Goal: Task Accomplishment & Management: Manage account settings

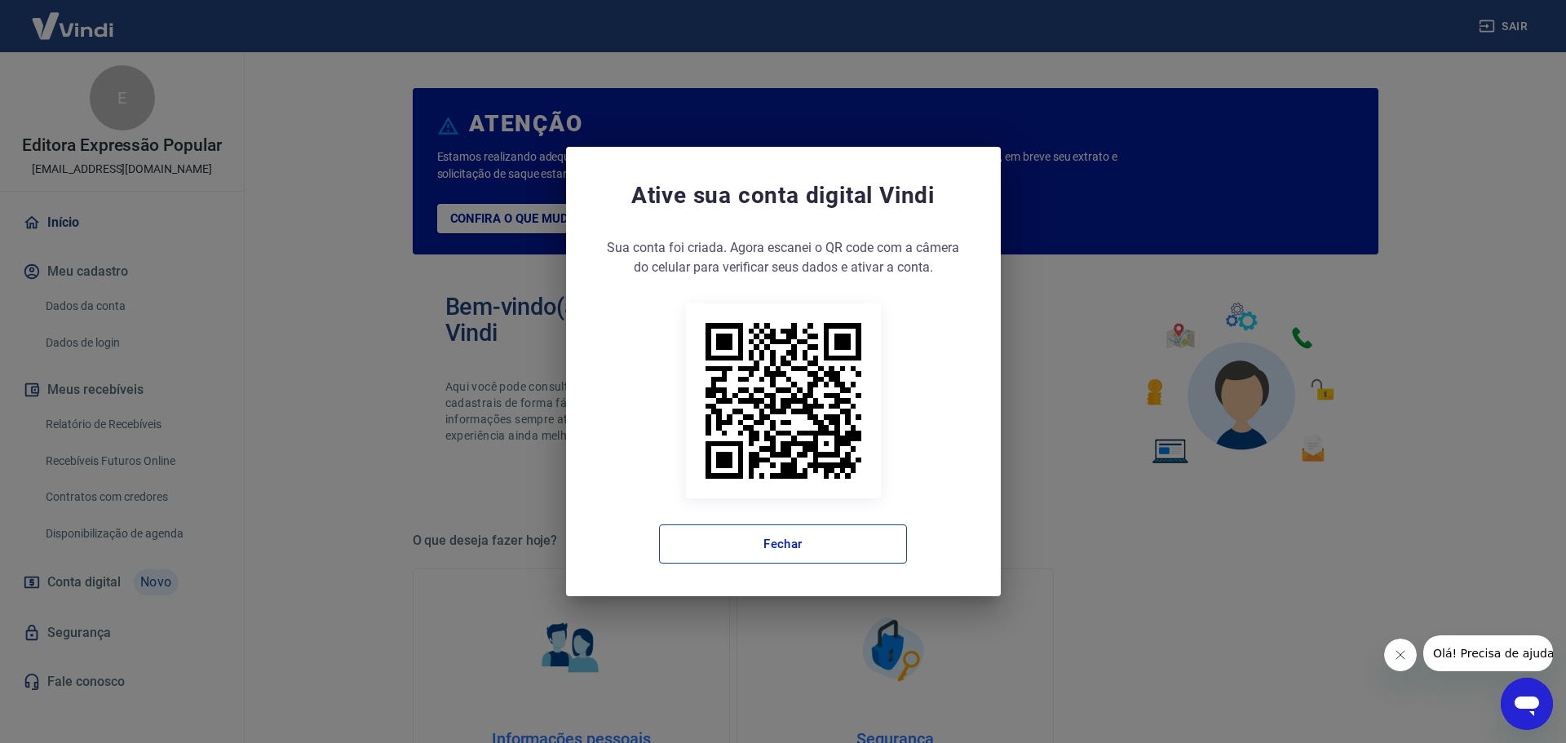
click at [814, 546] on button "Fechar" at bounding box center [783, 543] width 248 height 39
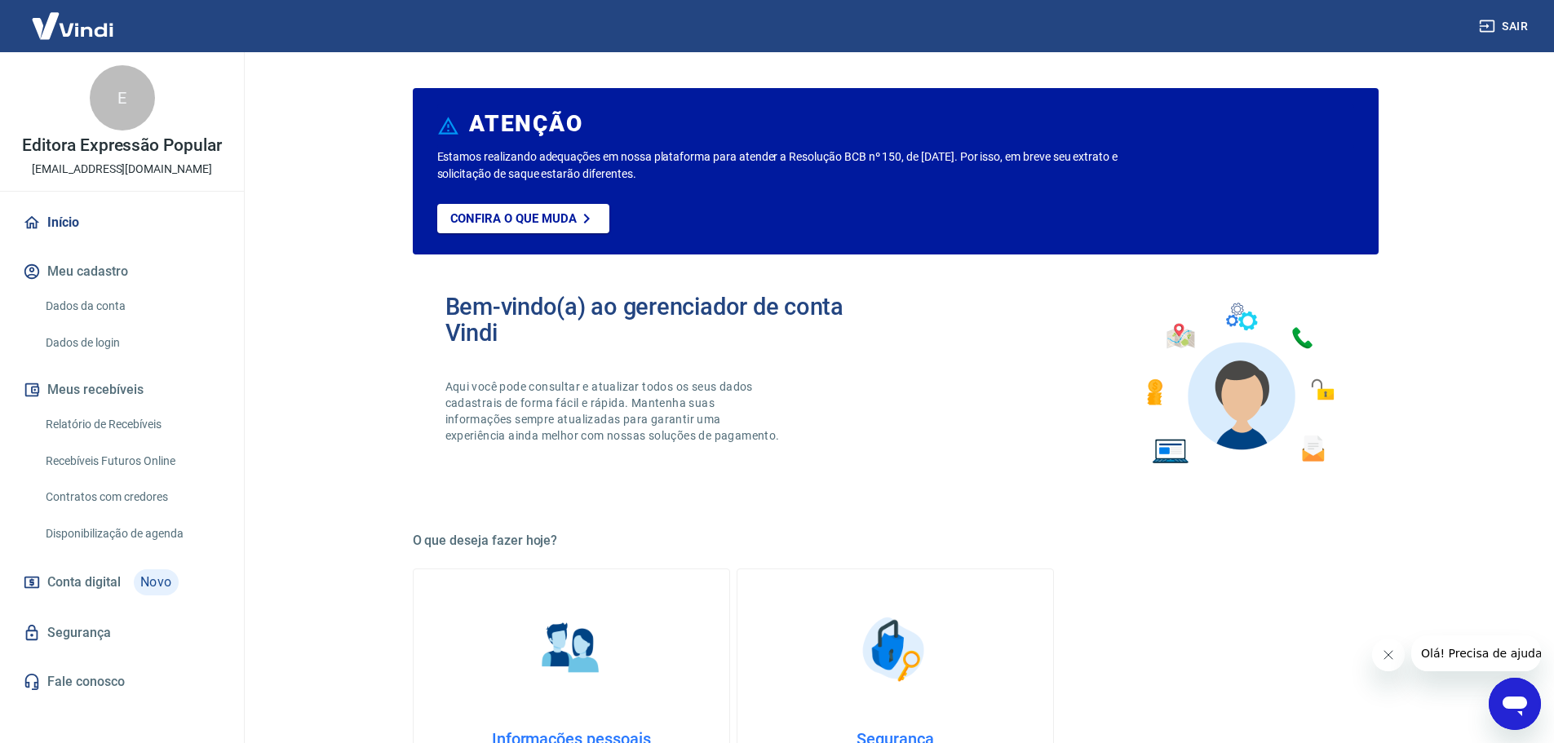
click at [162, 432] on link "Relatório de Recebíveis" at bounding box center [131, 424] width 185 height 33
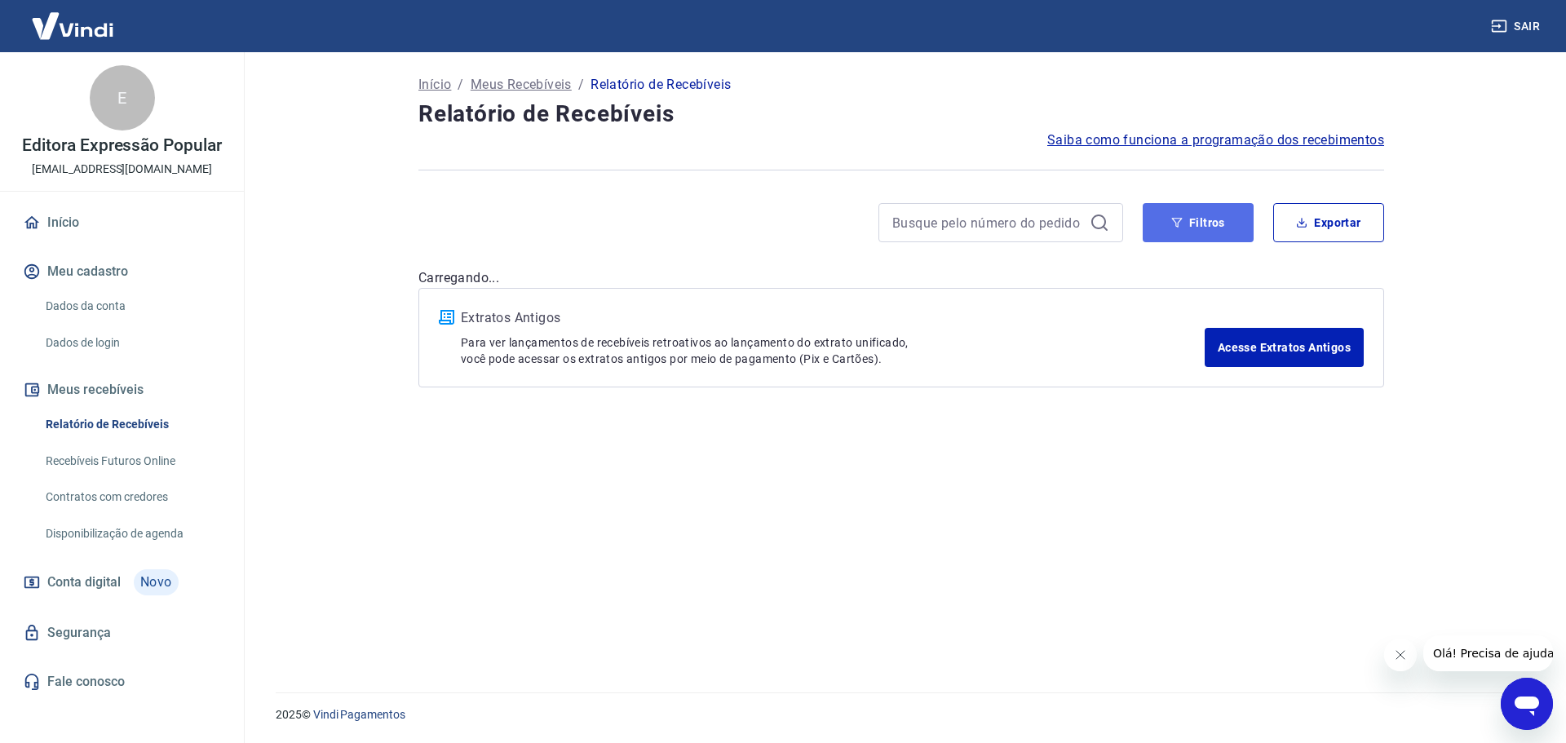
click at [1220, 223] on button "Filtros" at bounding box center [1198, 222] width 111 height 39
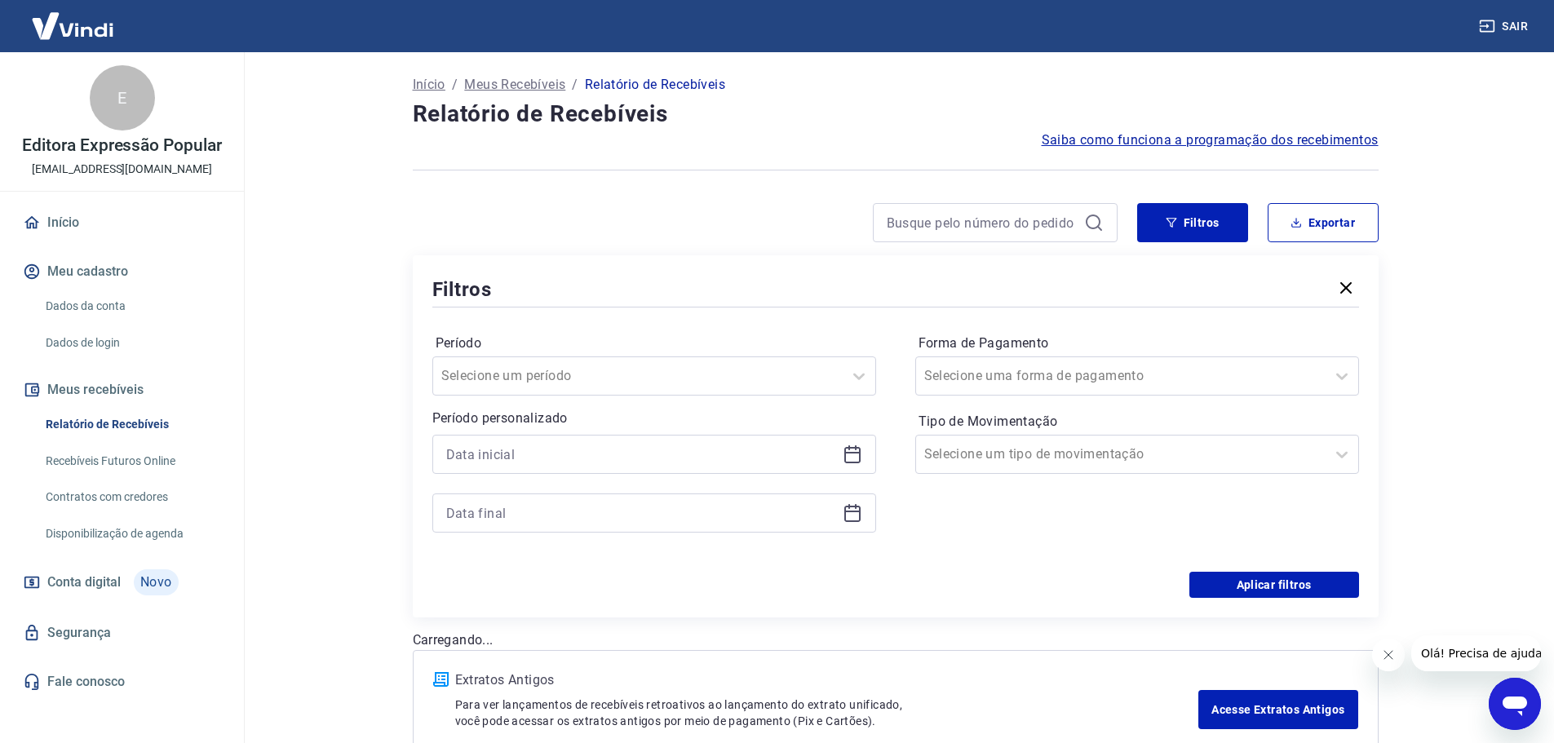
click at [847, 453] on icon at bounding box center [852, 453] width 16 height 2
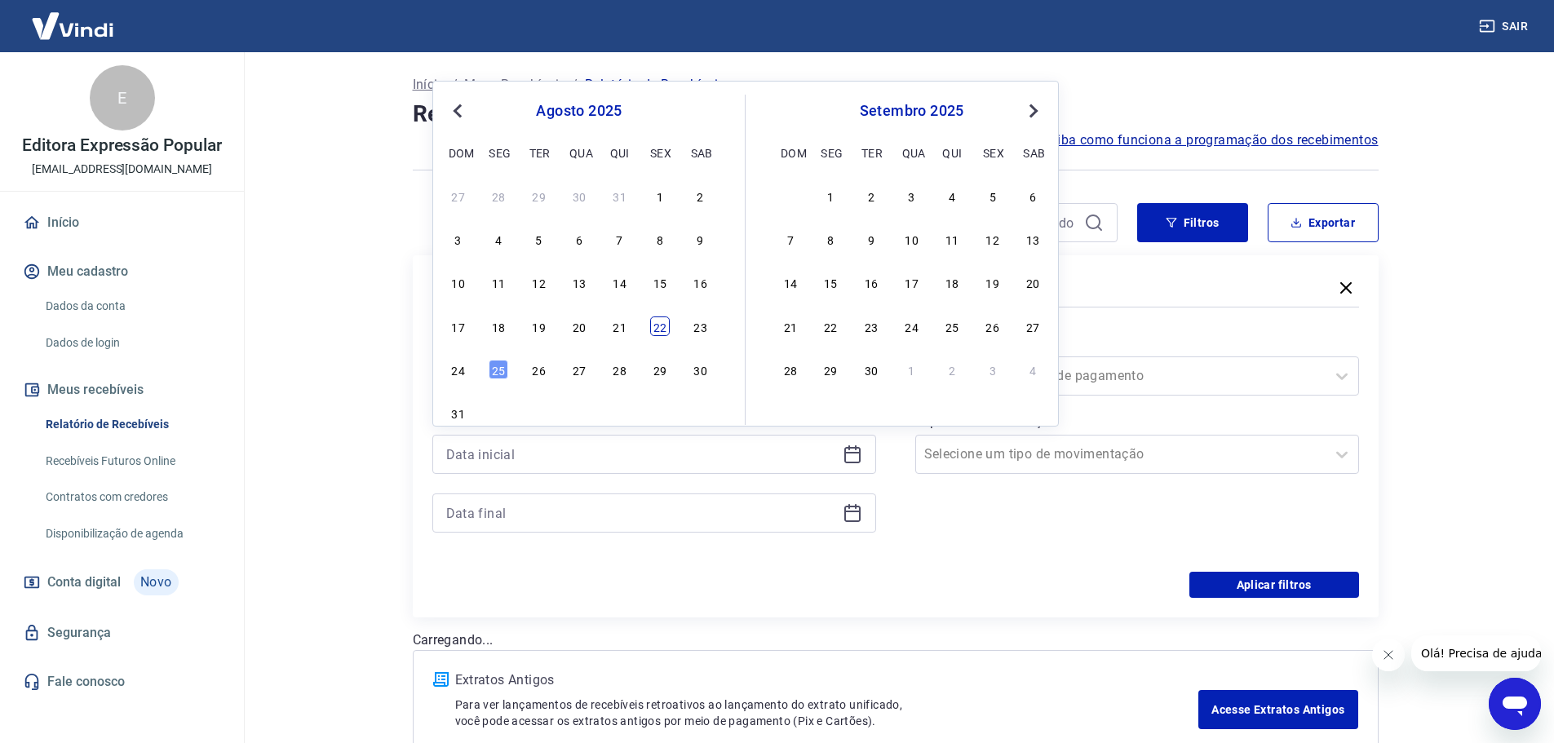
click at [665, 329] on div "22" at bounding box center [660, 326] width 20 height 20
type input "[DATE]"
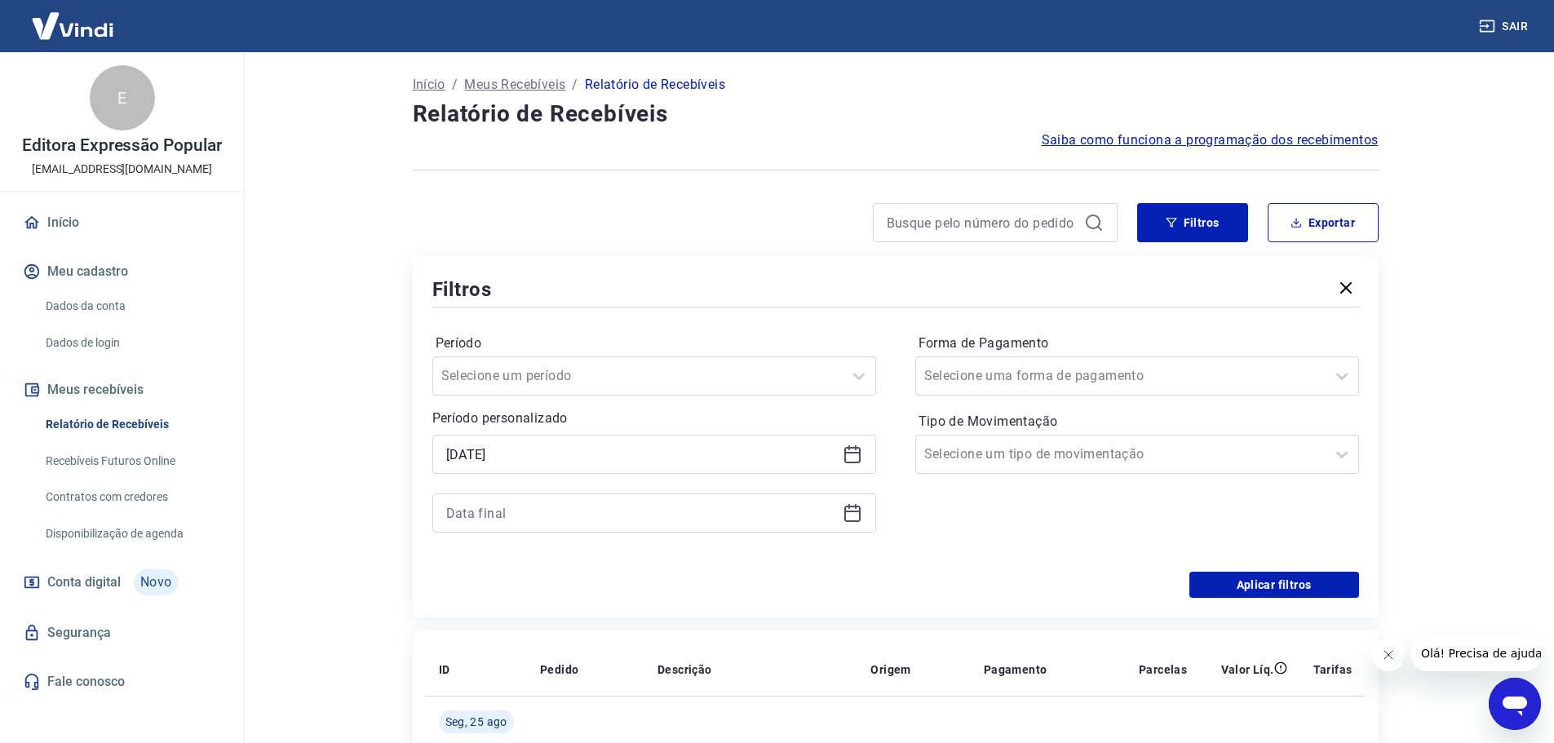
click at [847, 511] on icon at bounding box center [852, 512] width 16 height 2
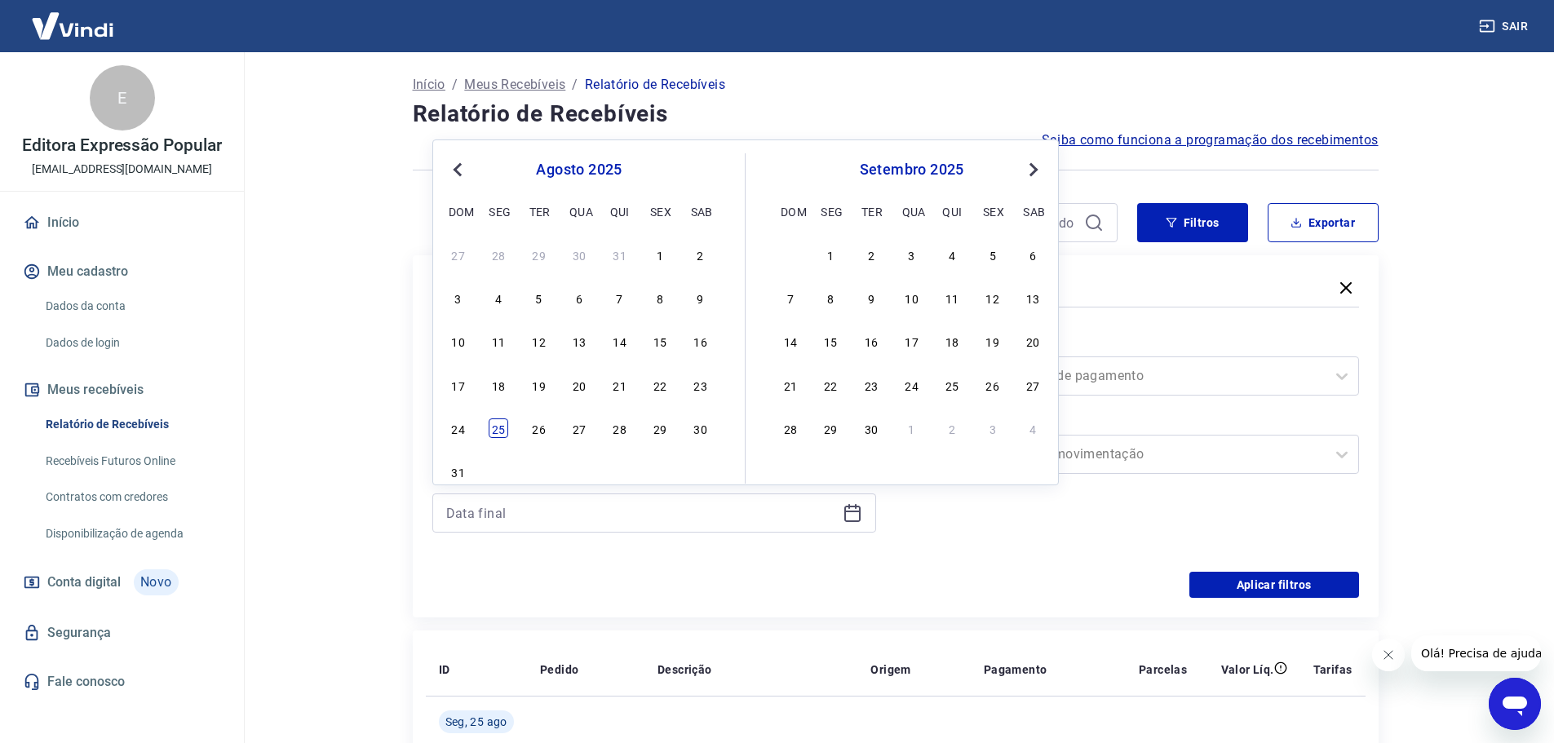
click at [500, 427] on div "25" at bounding box center [499, 428] width 20 height 20
click at [1236, 371] on div at bounding box center [1120, 376] width 393 height 23
type input "[DATE]"
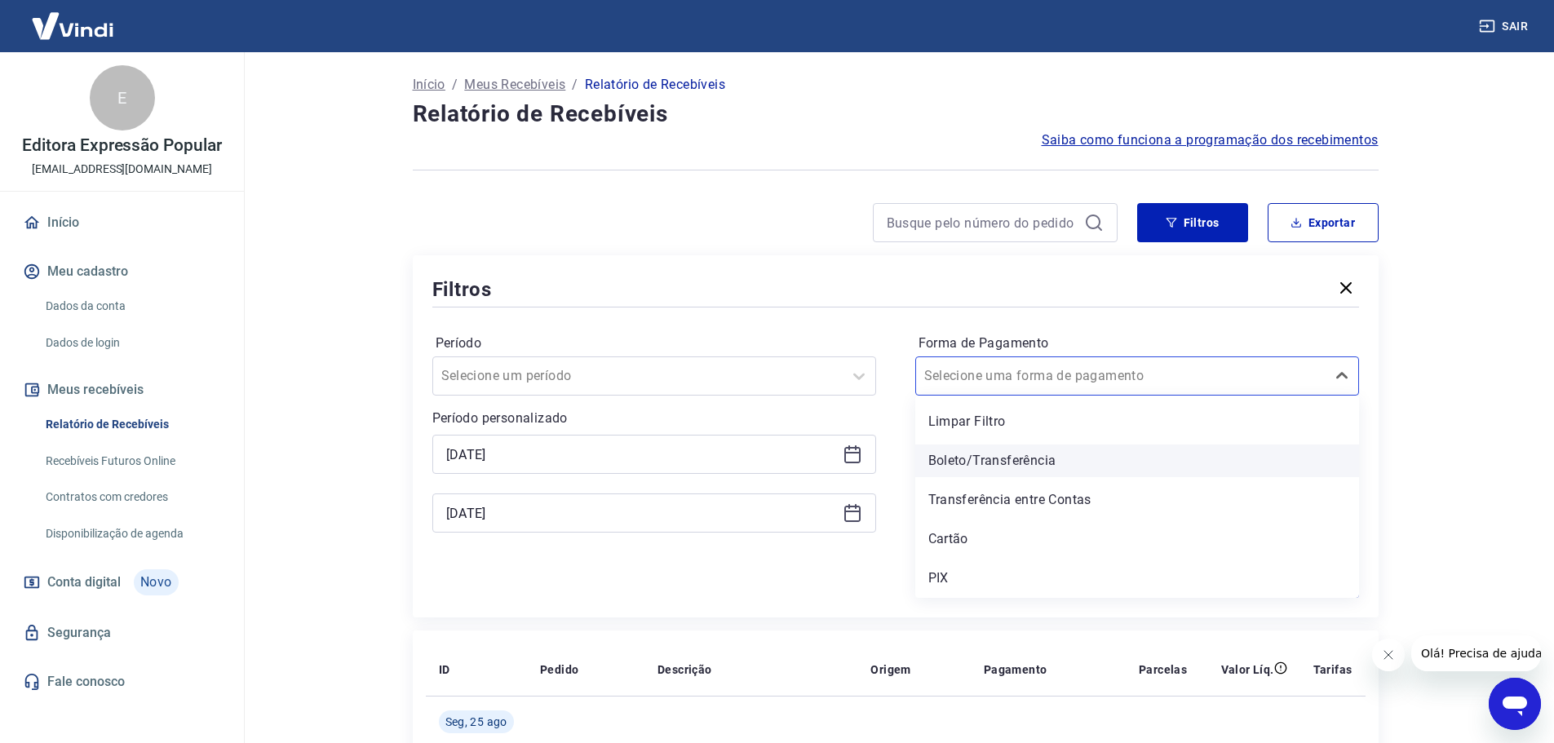
click at [1065, 476] on div "Boleto/Transferência" at bounding box center [1137, 460] width 444 height 33
click at [1342, 452] on icon at bounding box center [1342, 454] width 20 height 20
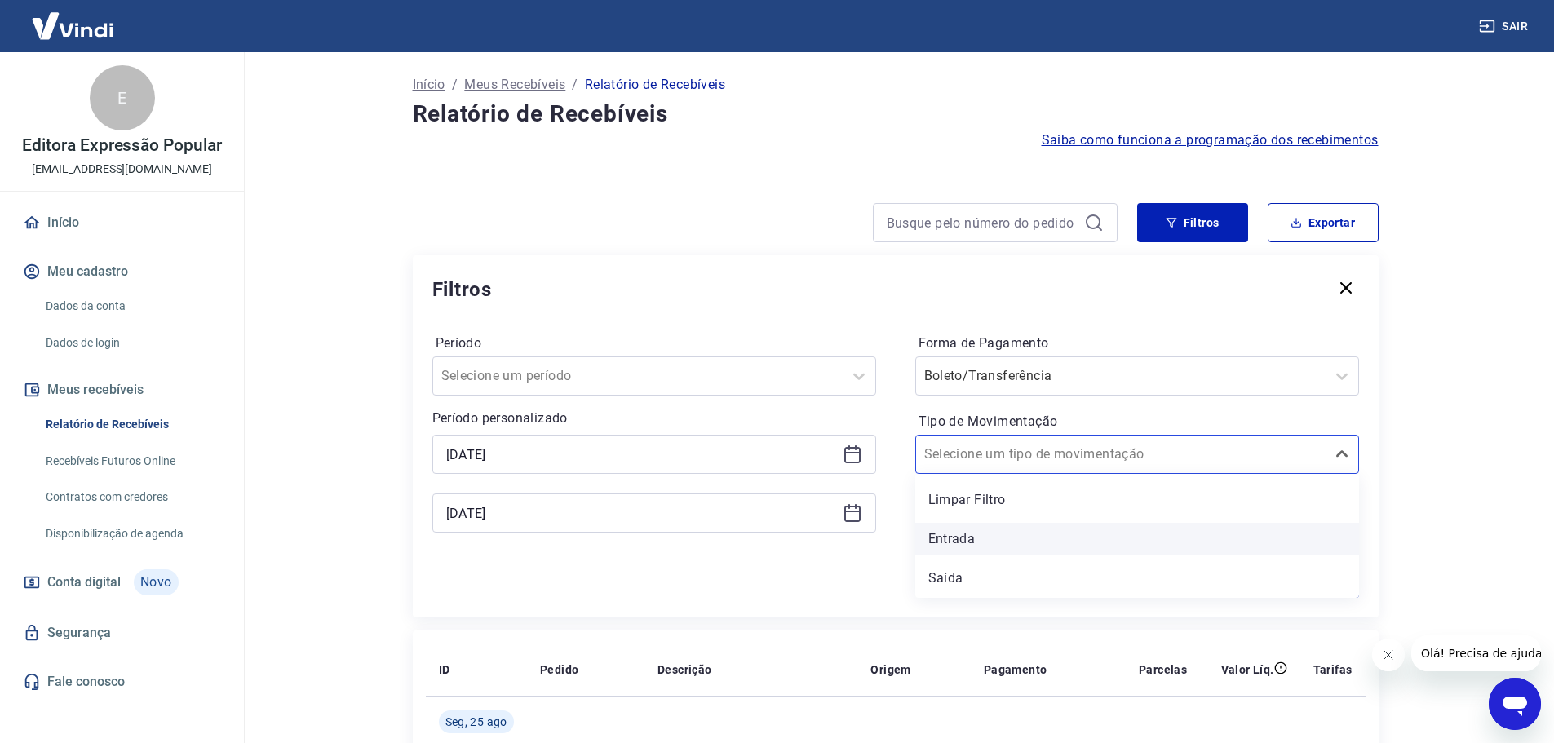
click at [1037, 539] on div "Entrada" at bounding box center [1137, 539] width 444 height 33
click at [1384, 649] on icon "Fechar mensagem da empresa" at bounding box center [1387, 654] width 13 height 13
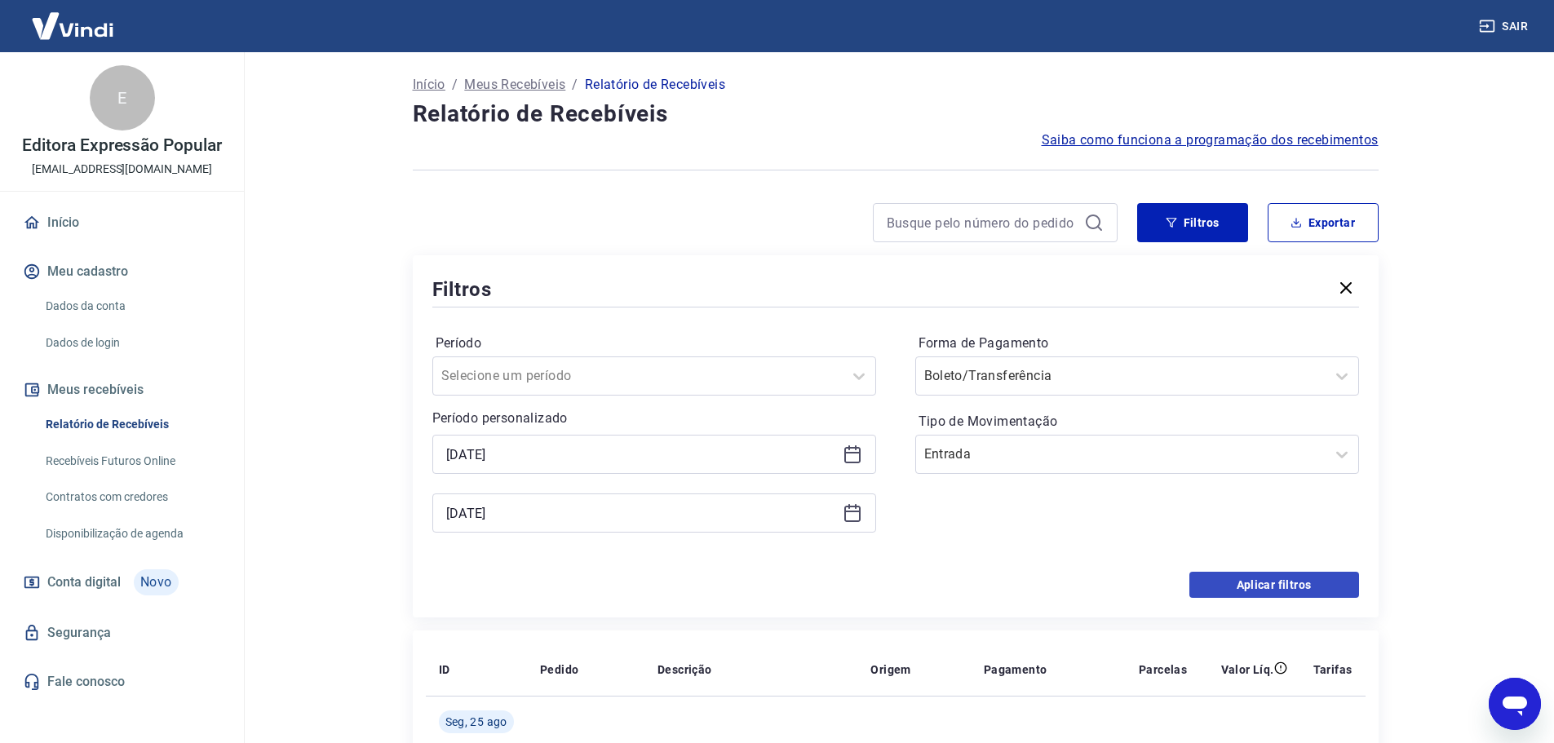
click at [1329, 593] on button "Aplicar filtros" at bounding box center [1274, 585] width 170 height 26
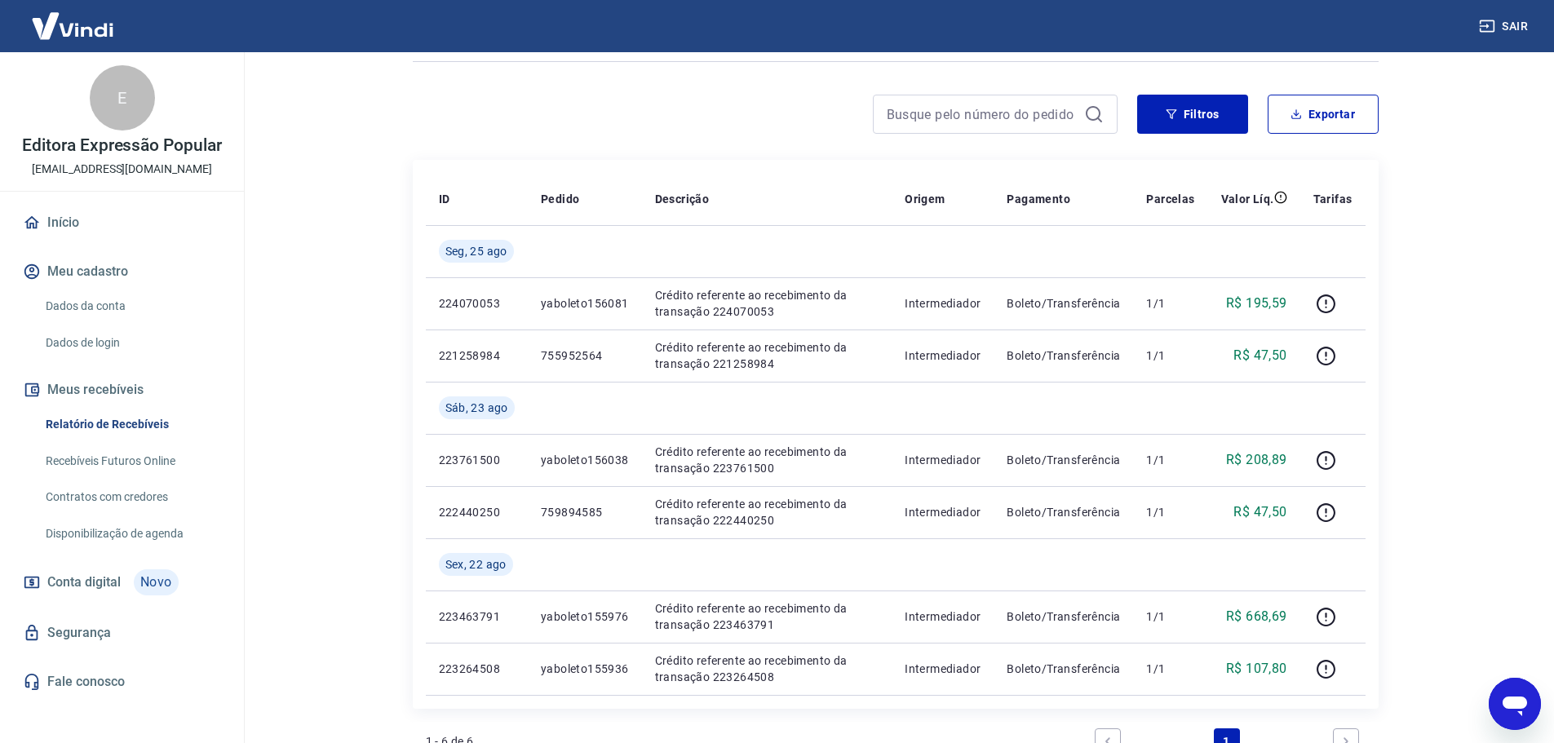
scroll to position [163, 0]
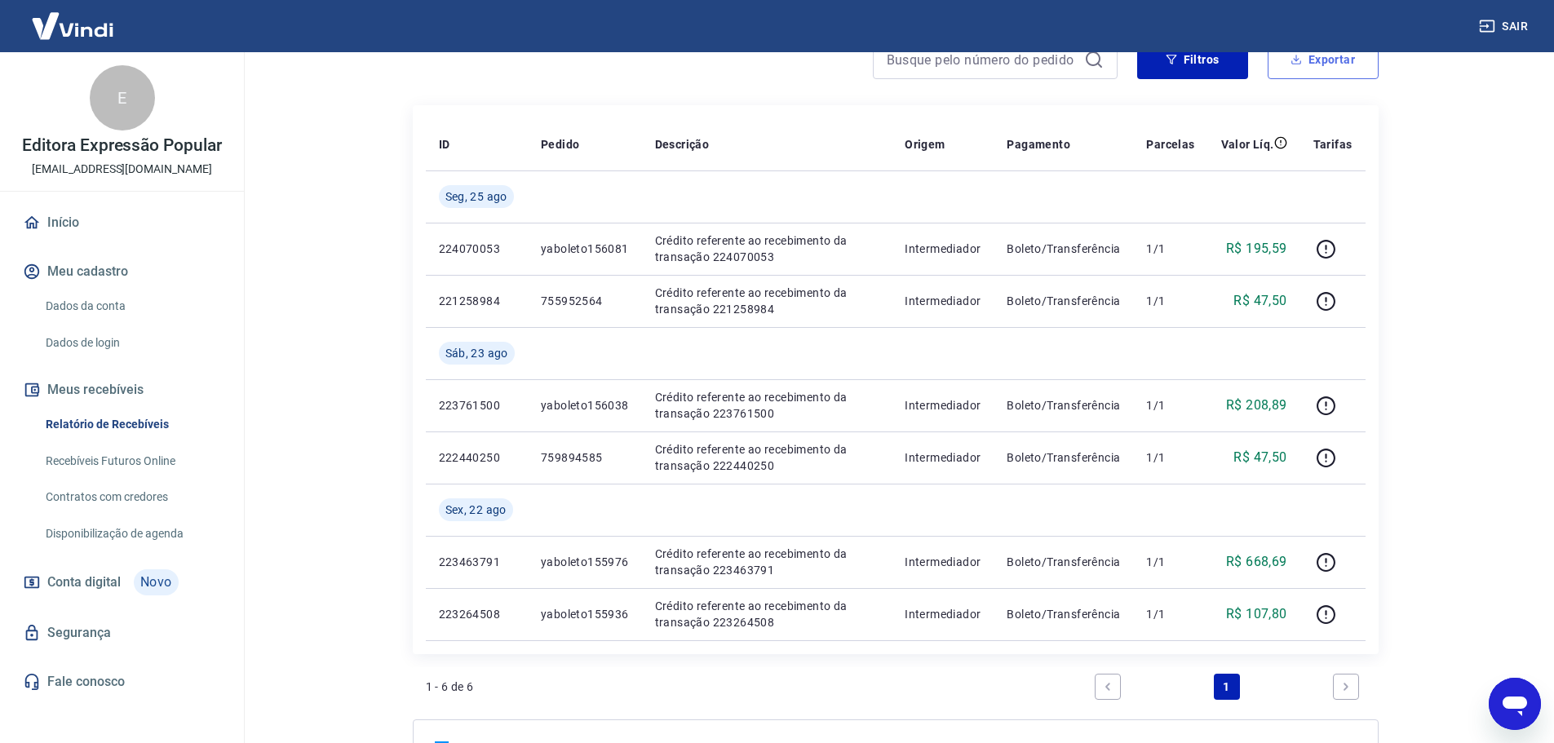
click at [1346, 63] on button "Exportar" at bounding box center [1322, 59] width 111 height 39
type input "[DATE]"
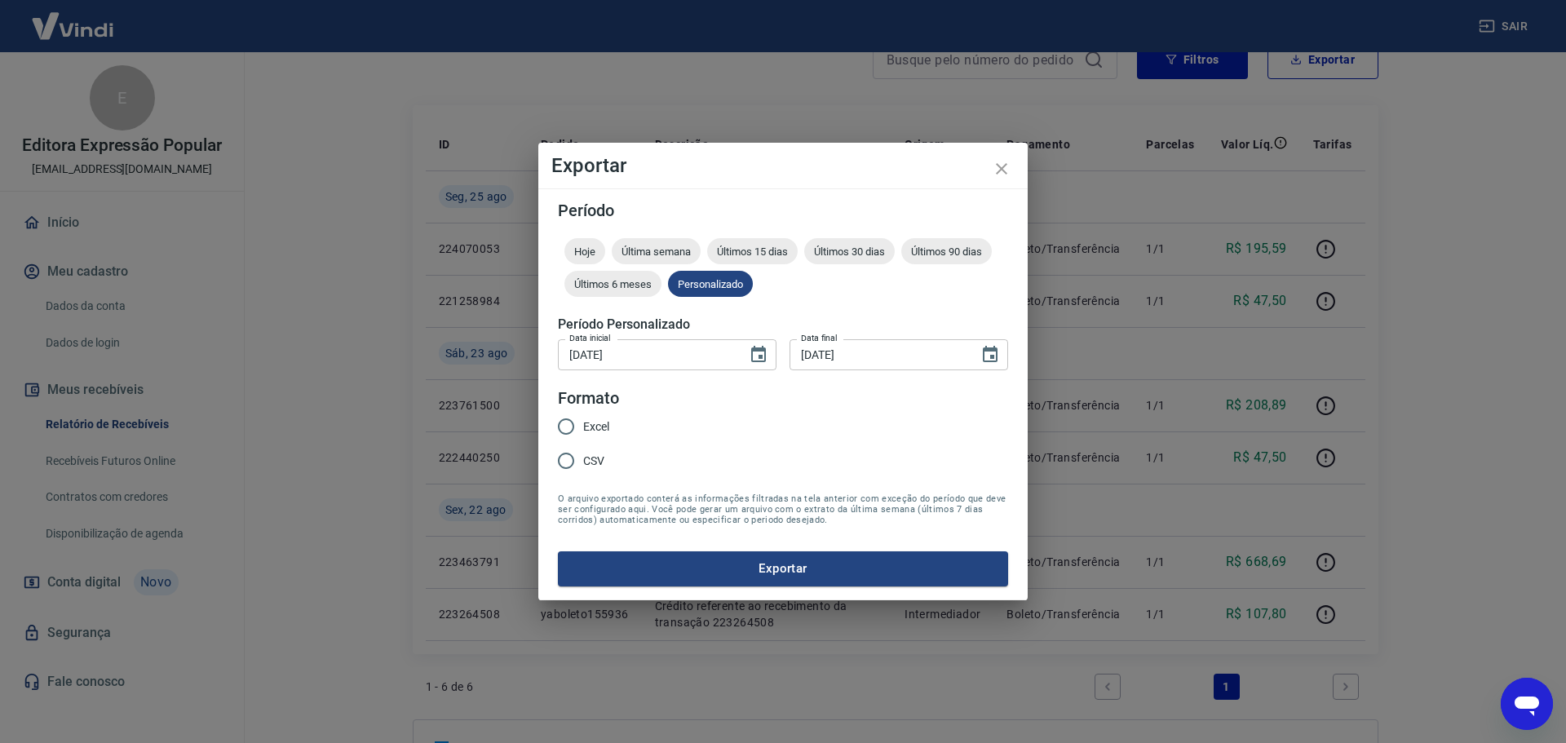
click at [584, 425] on span "Excel" at bounding box center [596, 426] width 26 height 17
click at [583, 425] on input "Excel" at bounding box center [566, 426] width 34 height 34
radio input "true"
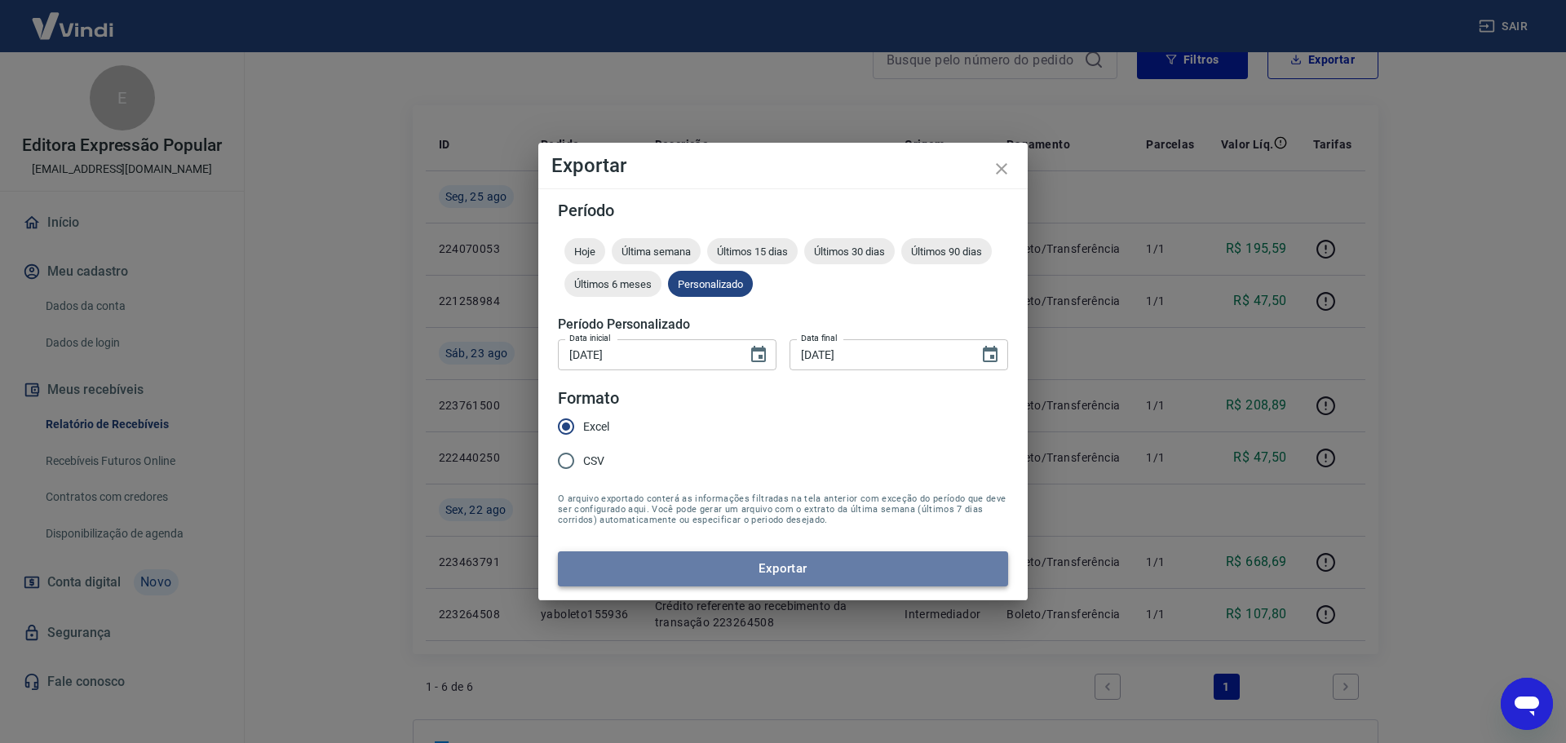
click at [836, 566] on button "Exportar" at bounding box center [783, 568] width 450 height 34
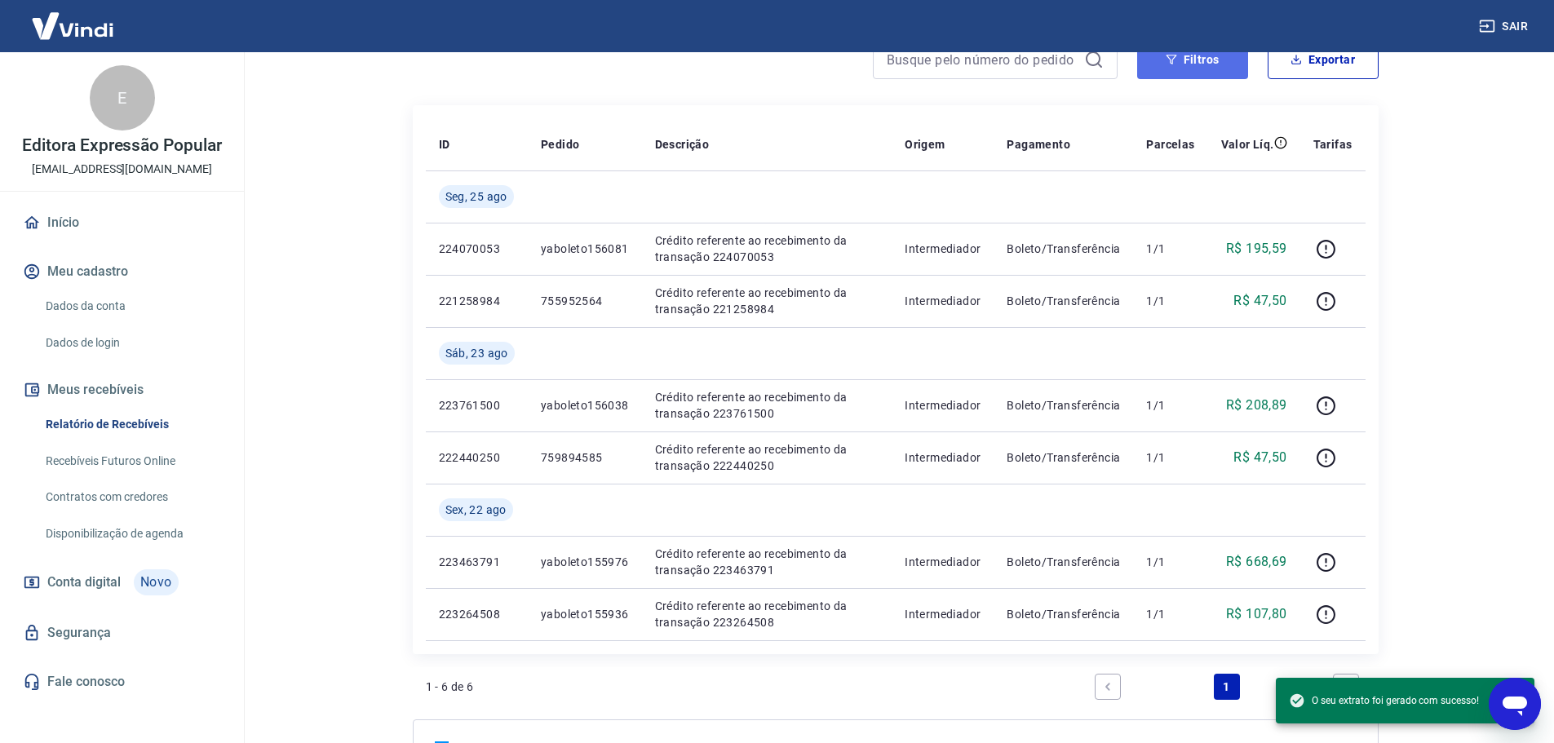
click at [1206, 77] on button "Filtros" at bounding box center [1192, 59] width 111 height 39
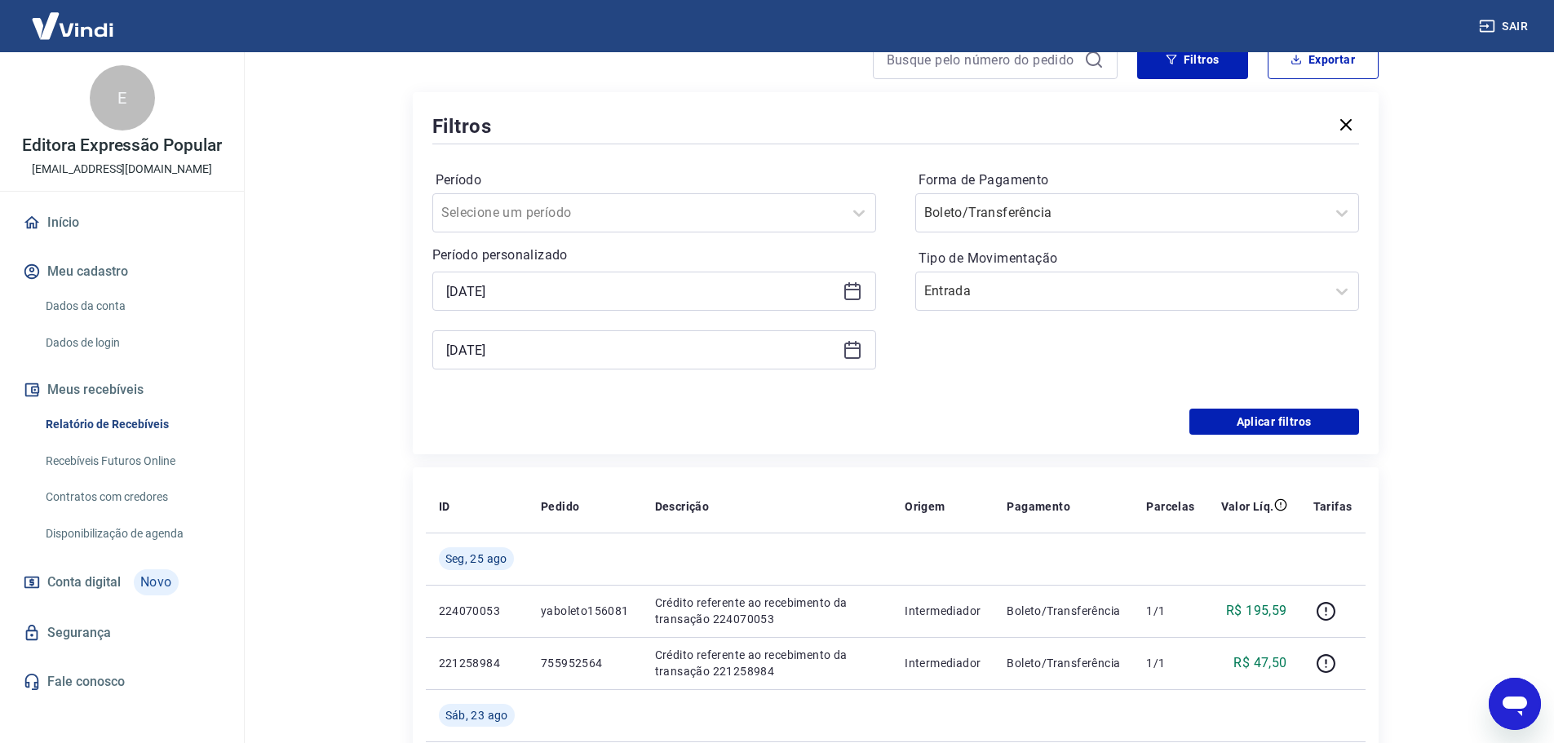
click at [857, 294] on icon at bounding box center [852, 291] width 20 height 20
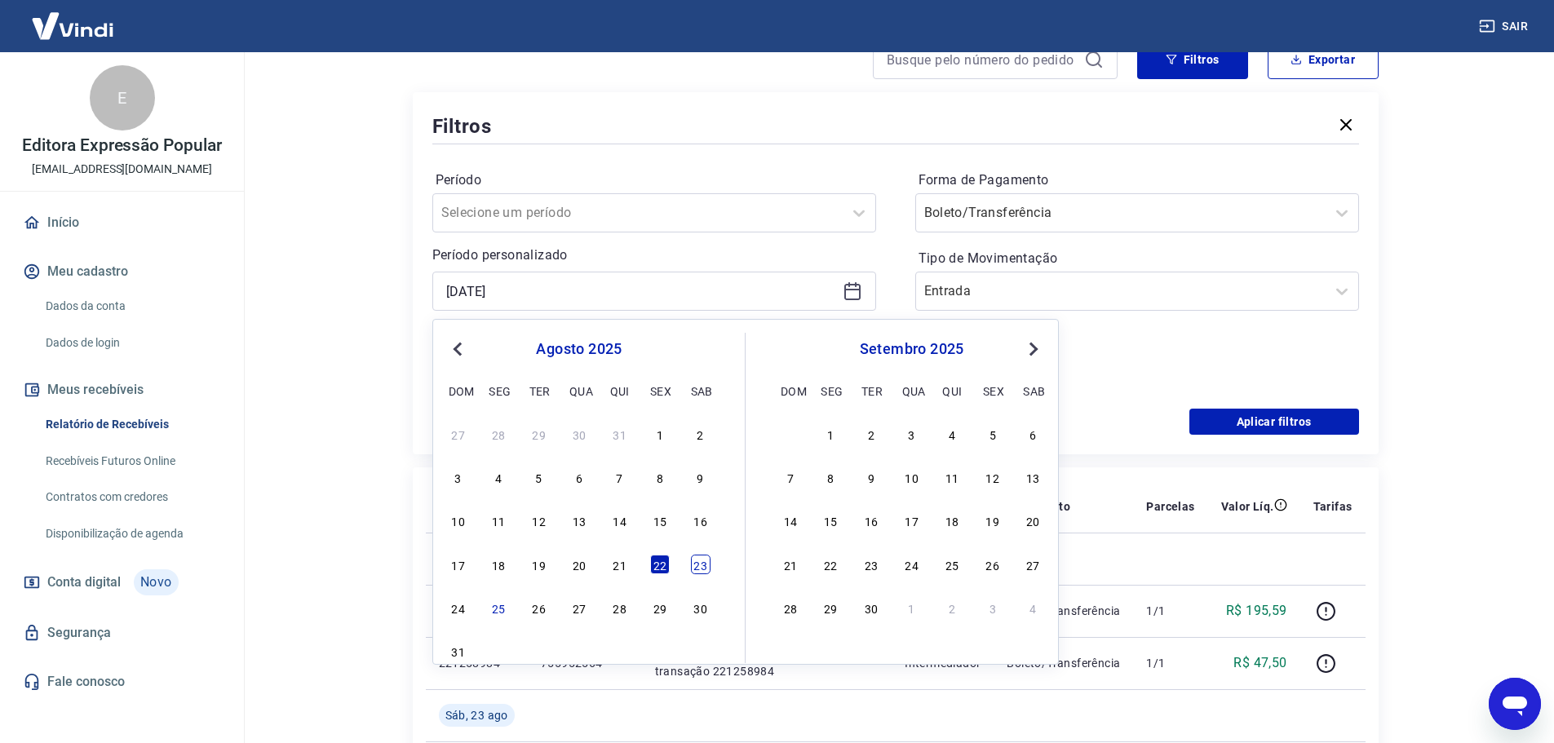
click at [703, 569] on div "23" at bounding box center [701, 565] width 20 height 20
type input "[DATE]"
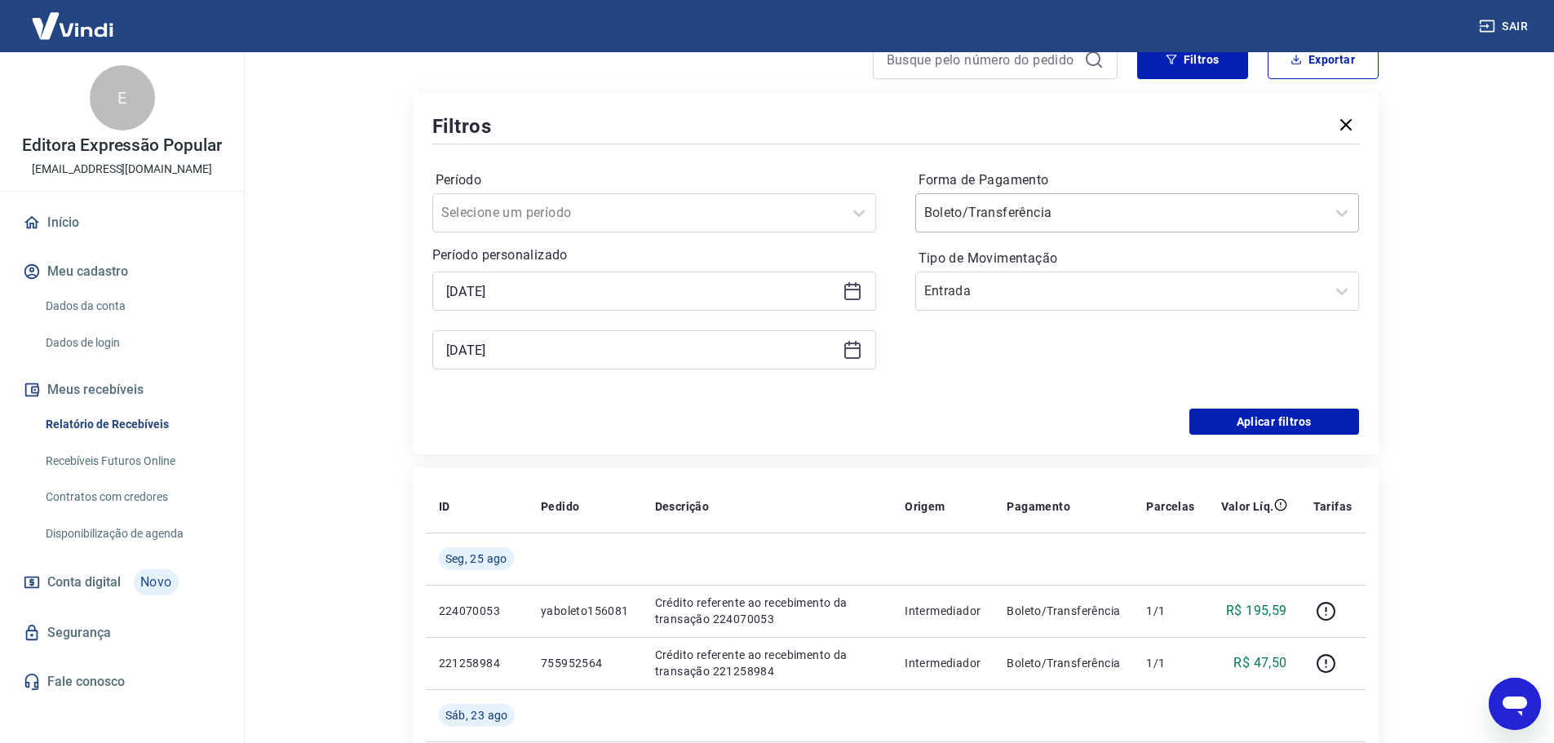
click at [1146, 194] on div "Boleto/Transferência" at bounding box center [1137, 212] width 444 height 39
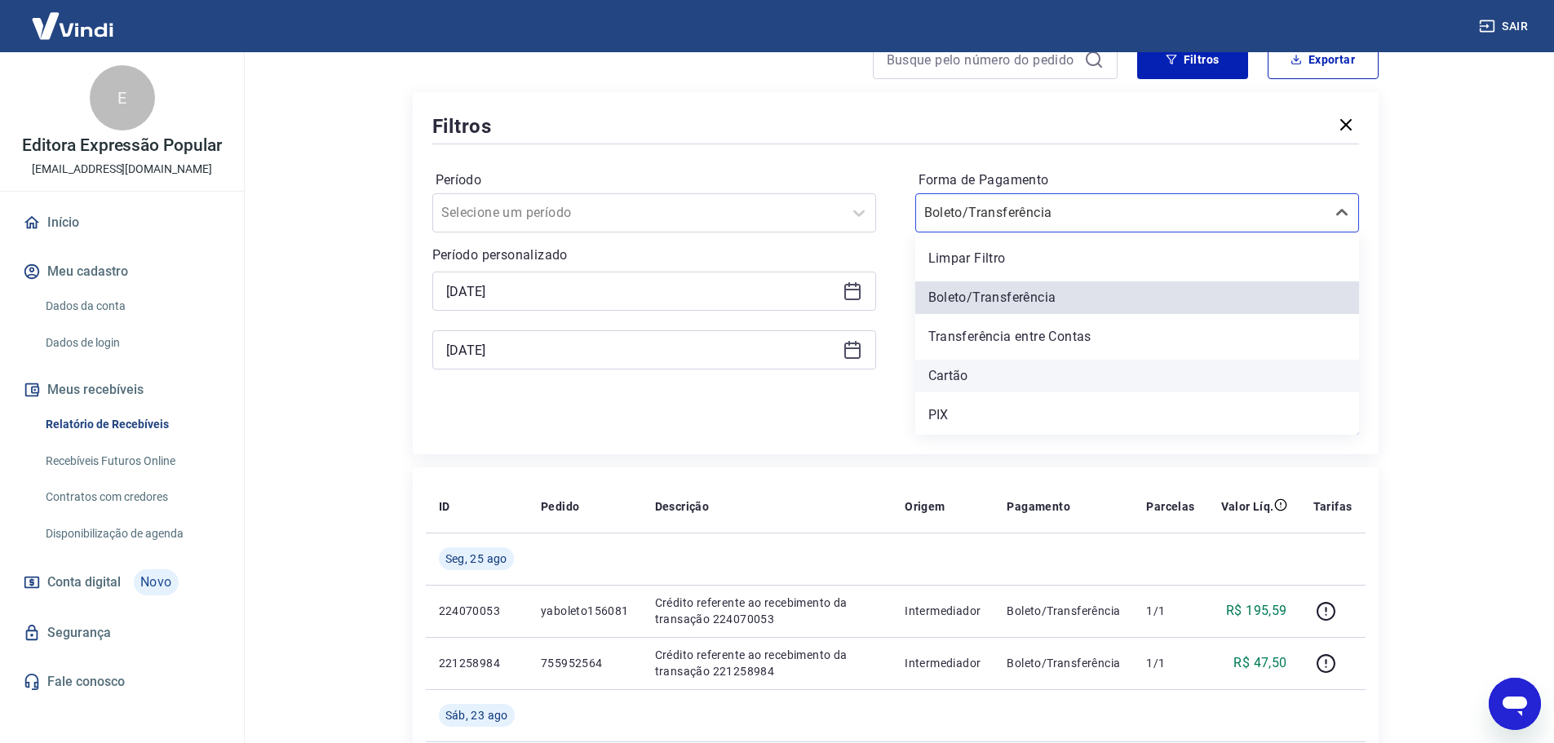
click at [1050, 382] on div "Cartão" at bounding box center [1137, 376] width 444 height 33
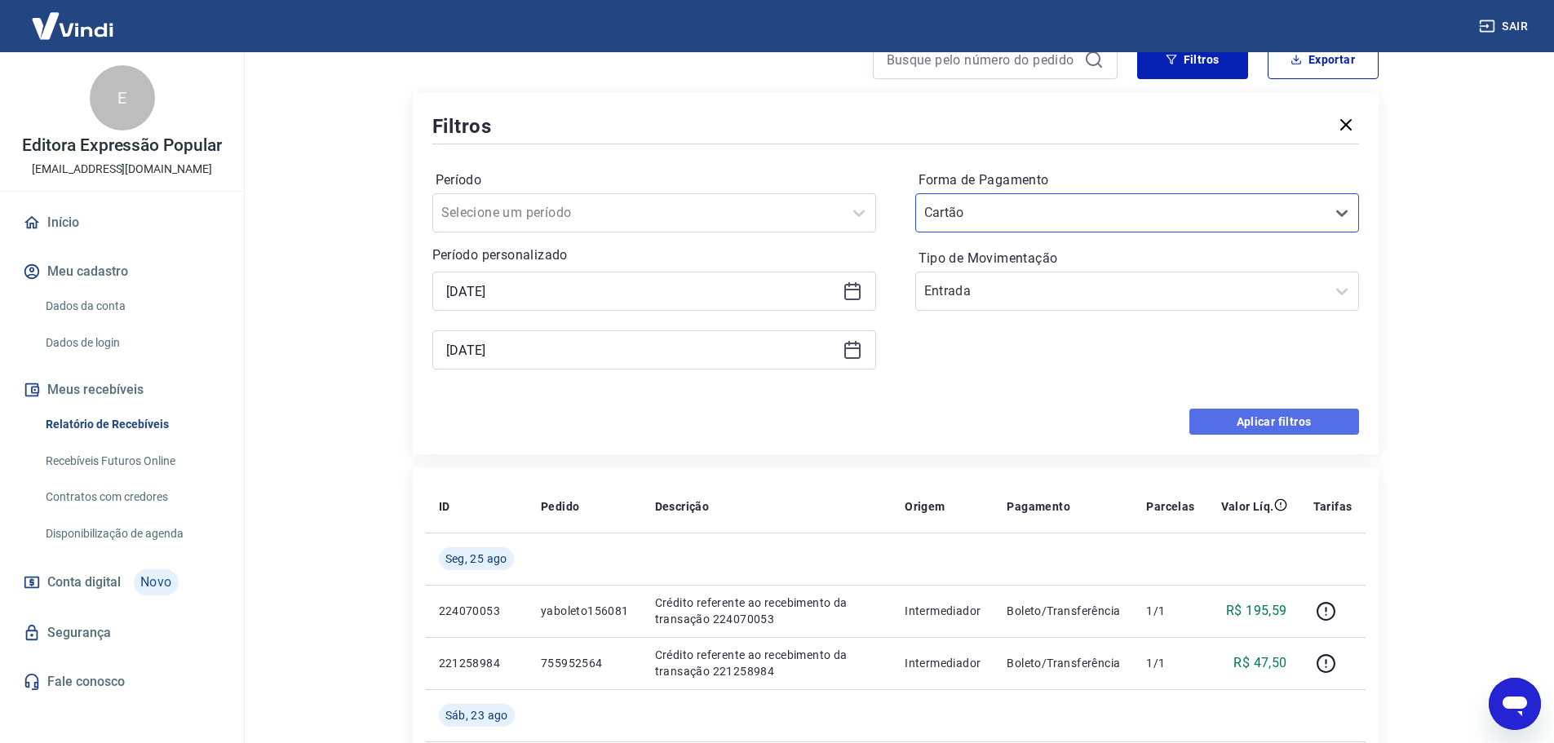
click at [1257, 412] on button "Aplicar filtros" at bounding box center [1274, 422] width 170 height 26
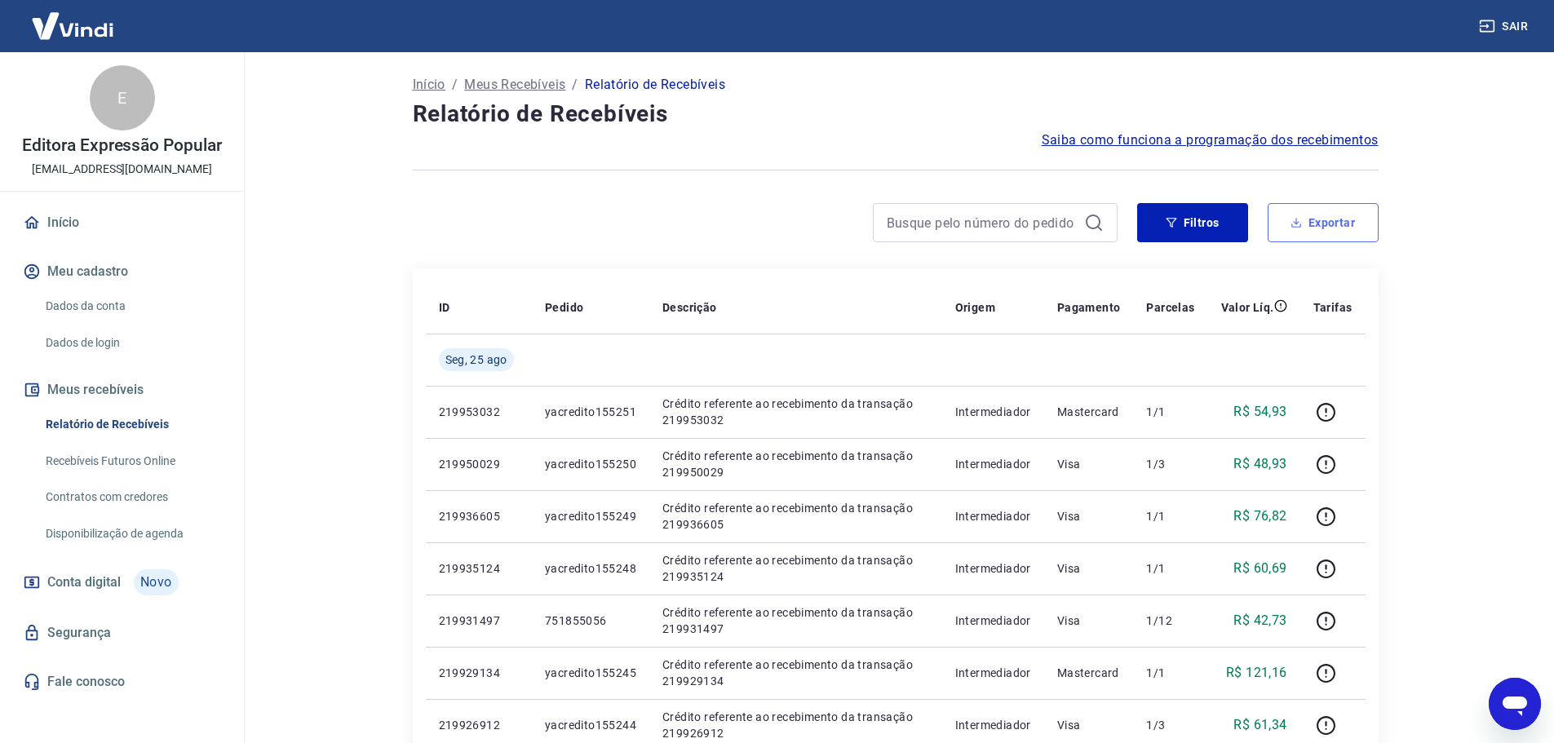
click at [1319, 224] on button "Exportar" at bounding box center [1322, 222] width 111 height 39
type input "[DATE]"
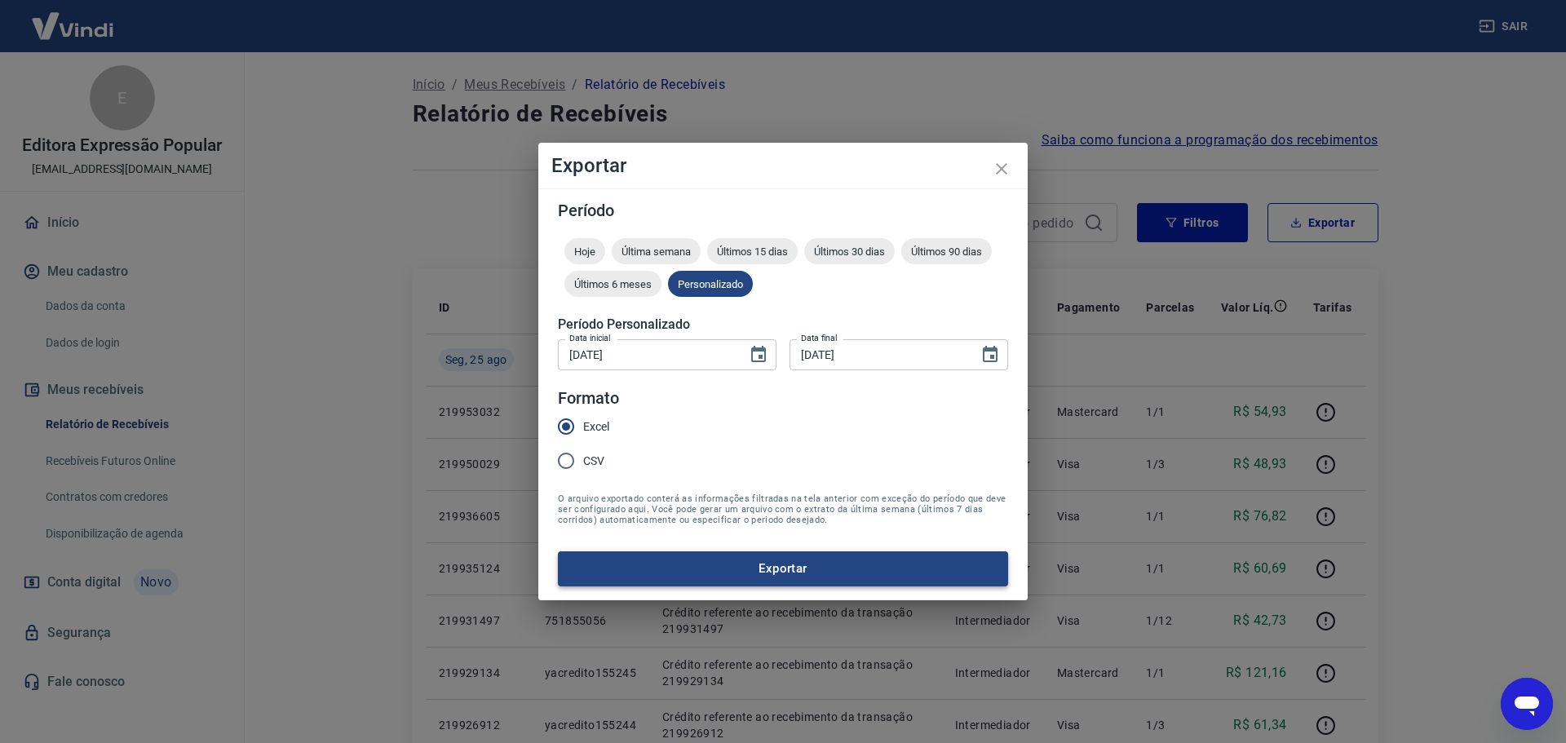
click at [779, 559] on button "Exportar" at bounding box center [783, 568] width 450 height 34
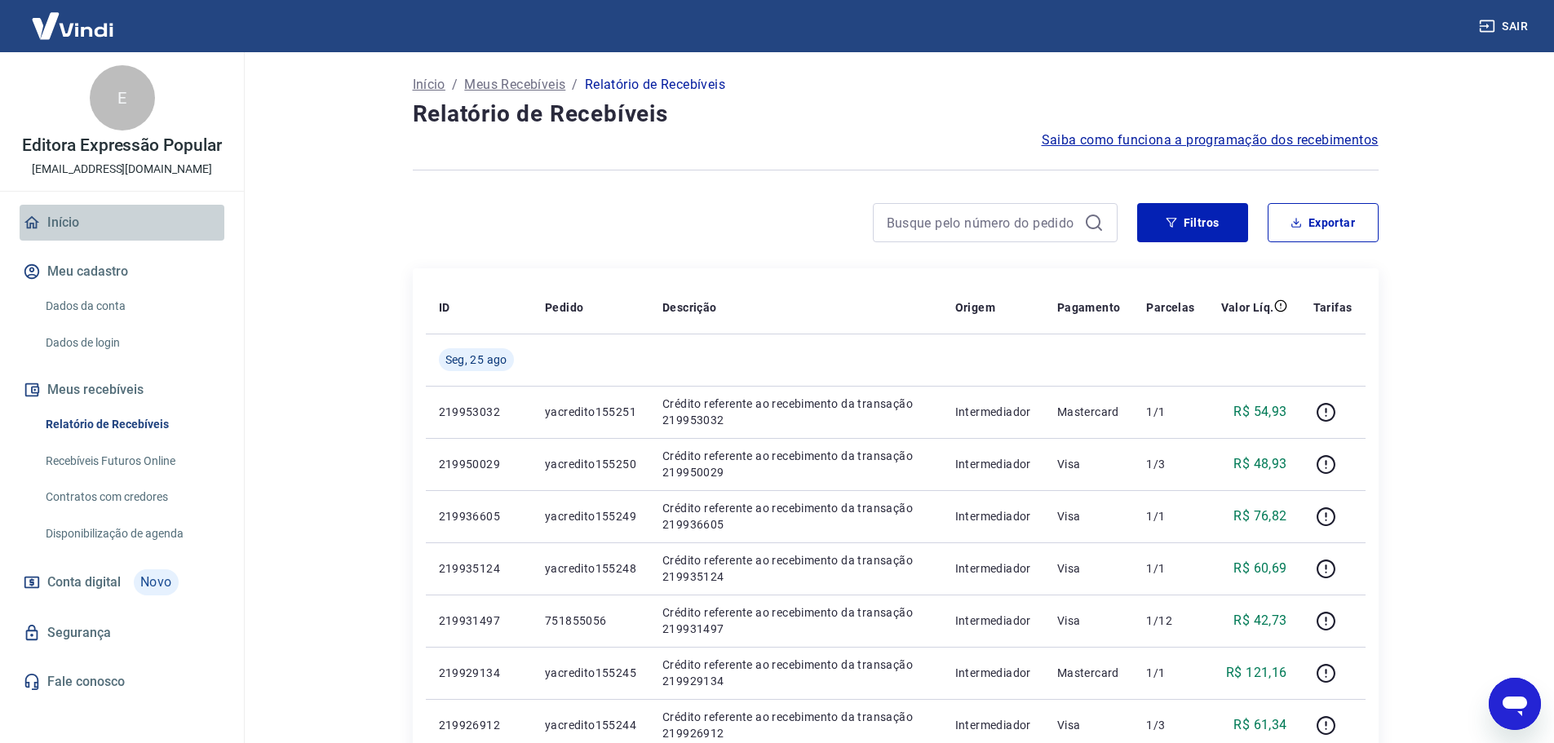
click at [65, 216] on link "Início" at bounding box center [122, 223] width 205 height 36
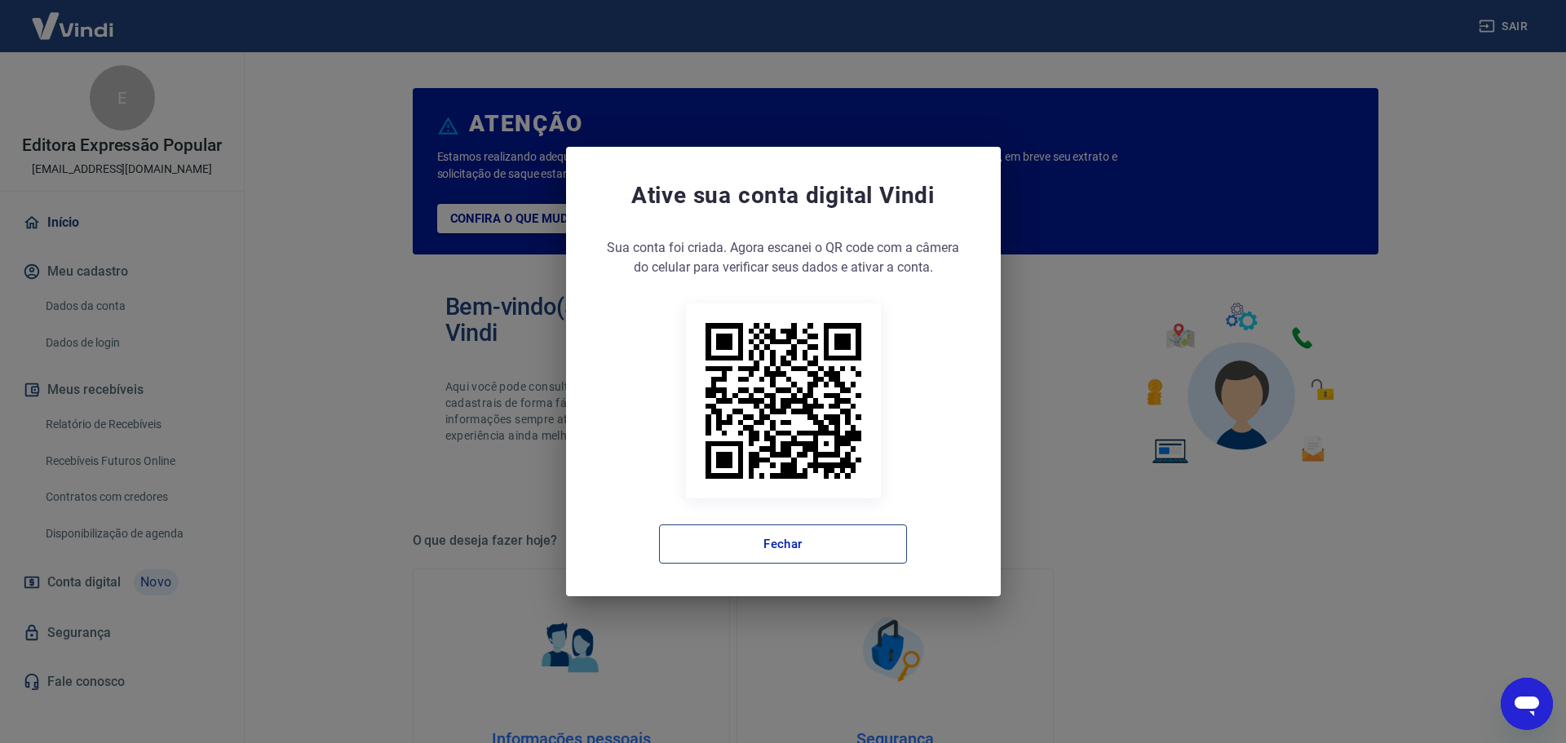
drag, startPoint x: 694, startPoint y: 533, endPoint x: 684, endPoint y: 533, distance: 9.8
click at [694, 533] on button "Fechar" at bounding box center [783, 543] width 248 height 39
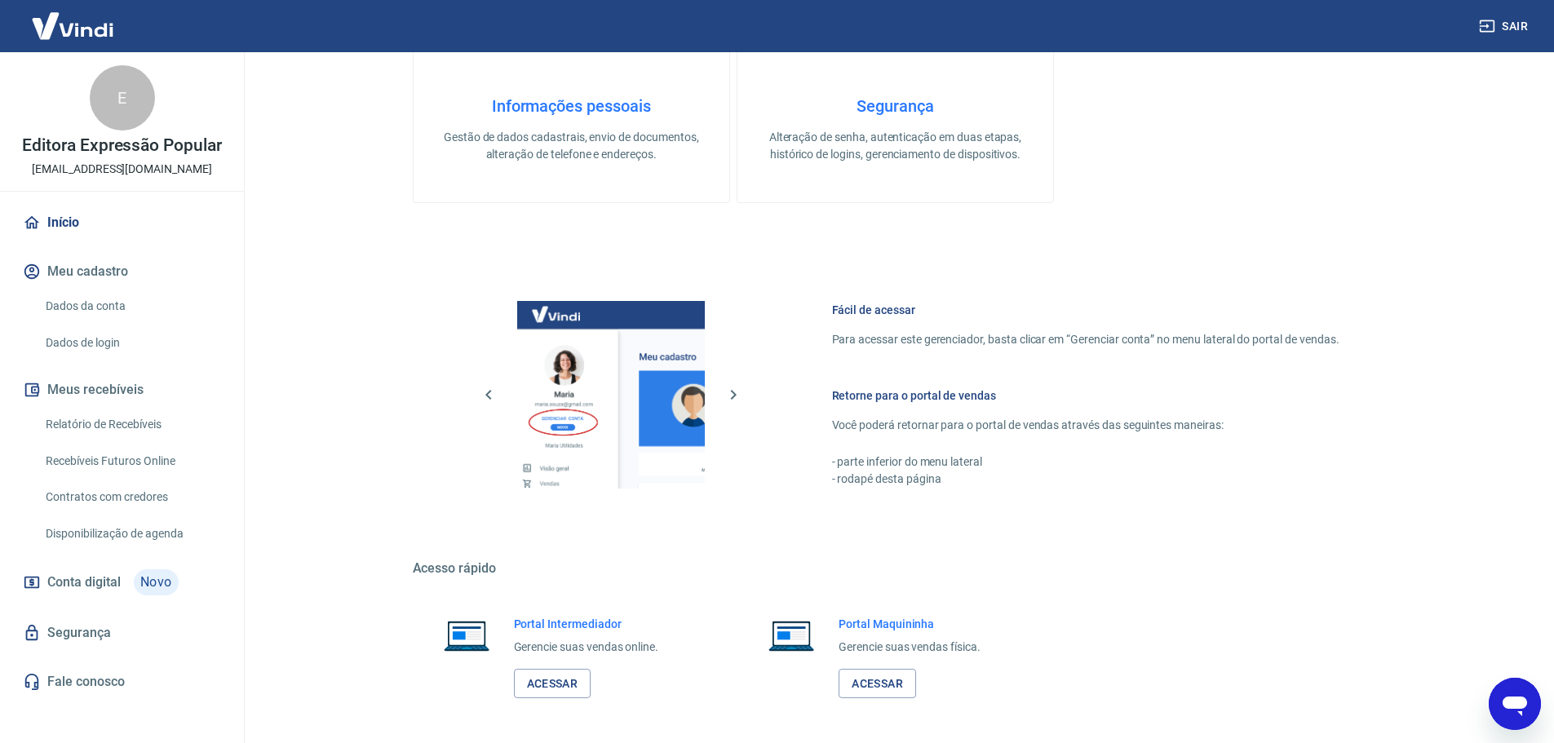
scroll to position [697, 0]
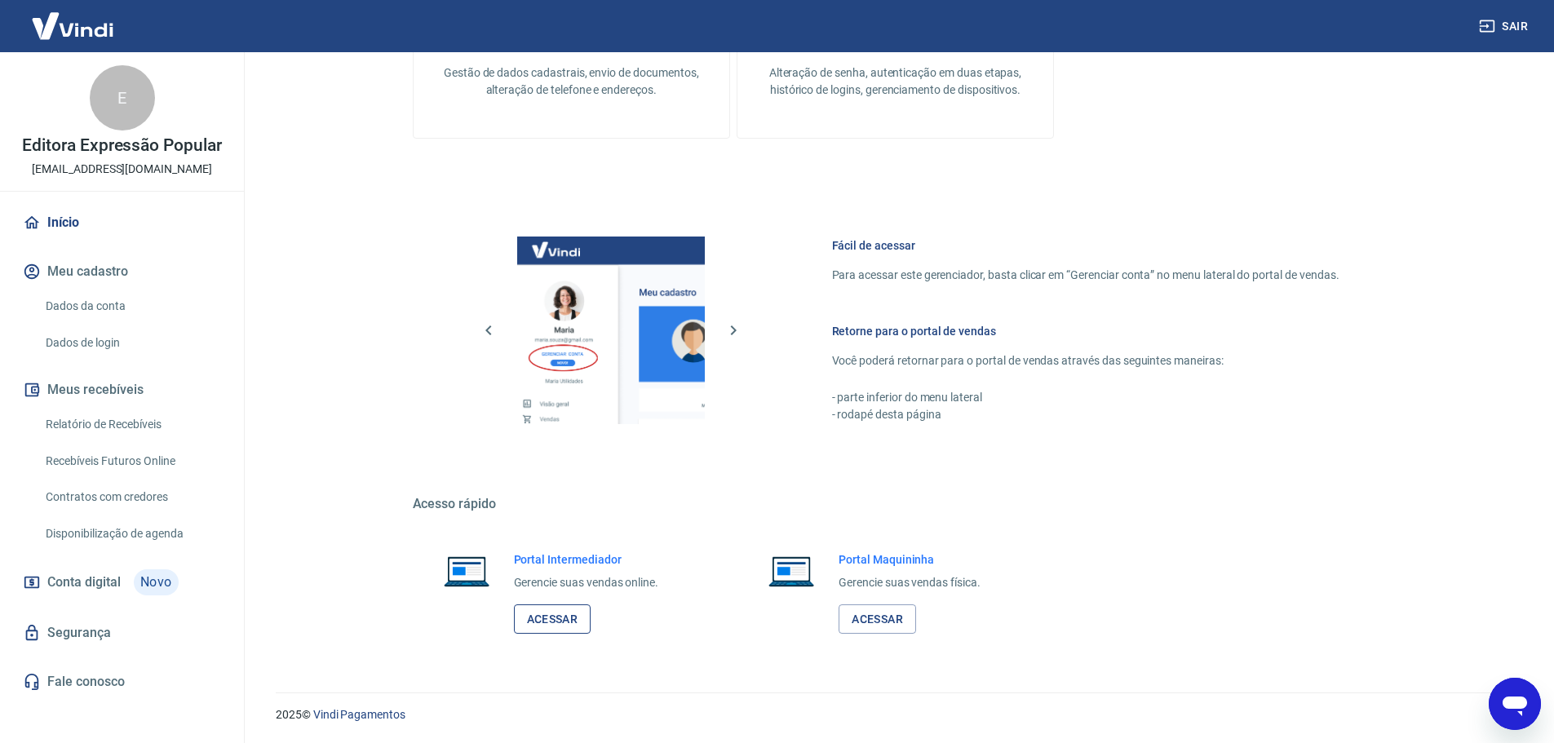
click at [556, 618] on link "Acessar" at bounding box center [552, 619] width 77 height 30
